Goal: Information Seeking & Learning: Learn about a topic

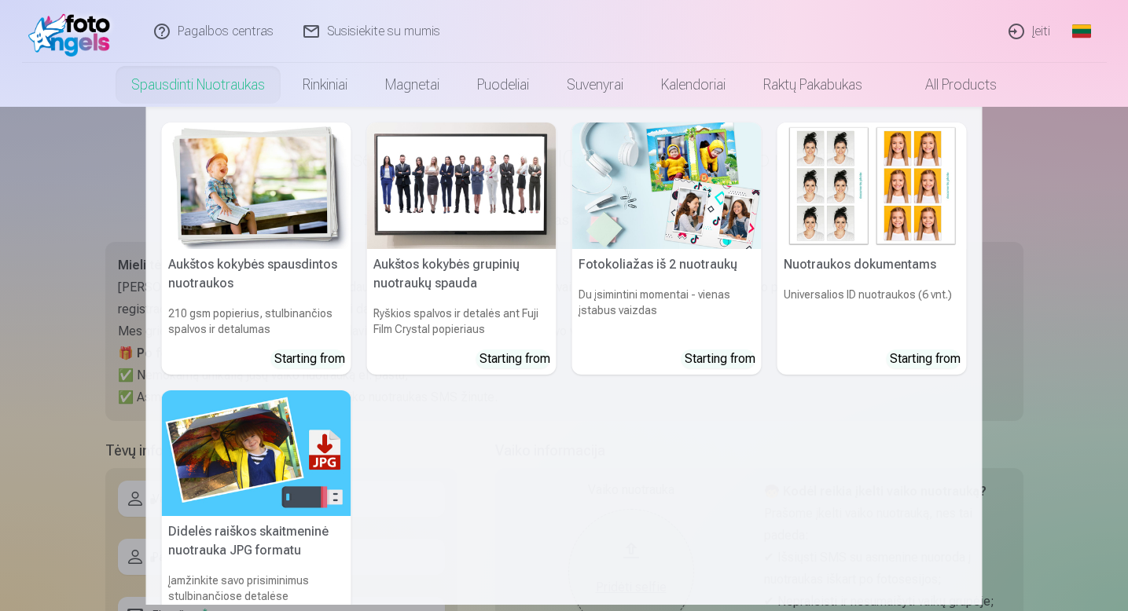
click at [1075, 239] on nav "Aukštos kokybės spausdintos nuotraukos 210 gsm popierius, stulbinančios spalvos…" at bounding box center [564, 356] width 1128 height 498
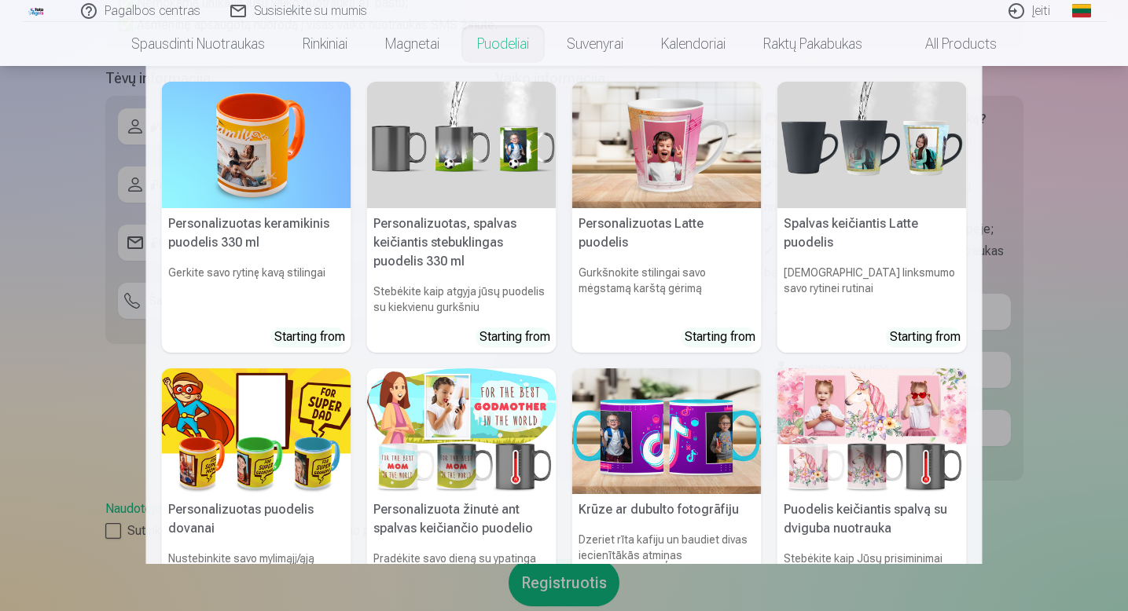
scroll to position [295, 0]
